Goal: Navigation & Orientation: Find specific page/section

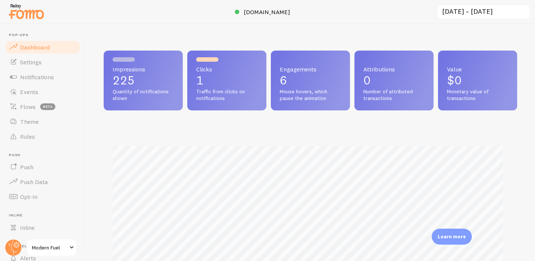
scroll to position [195, 408]
click at [450, 237] on p "Learn more" at bounding box center [451, 236] width 28 height 7
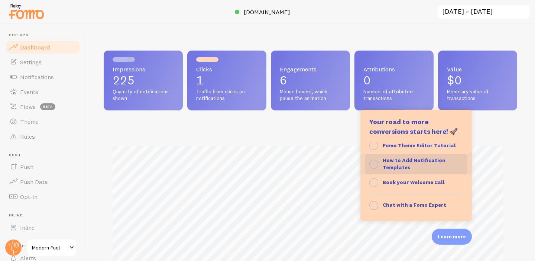
scroll to position [76, 0]
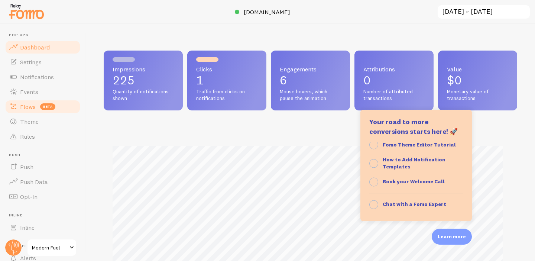
click at [30, 105] on span "Flows" at bounding box center [28, 106] width 16 height 7
